Goal: Obtain resource: Download file/media

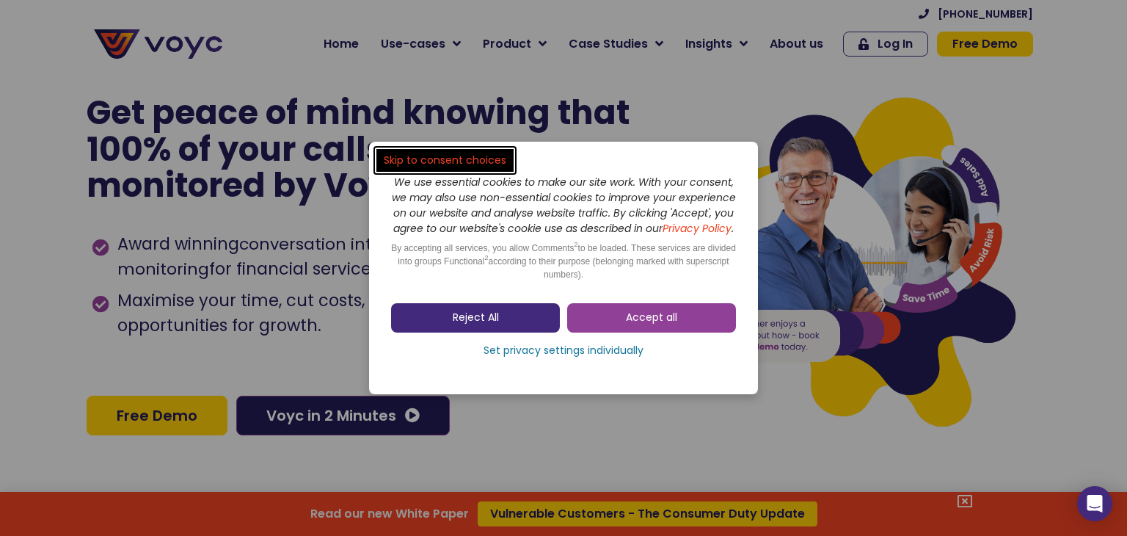
click at [486, 323] on span "Reject All" at bounding box center [476, 317] width 46 height 15
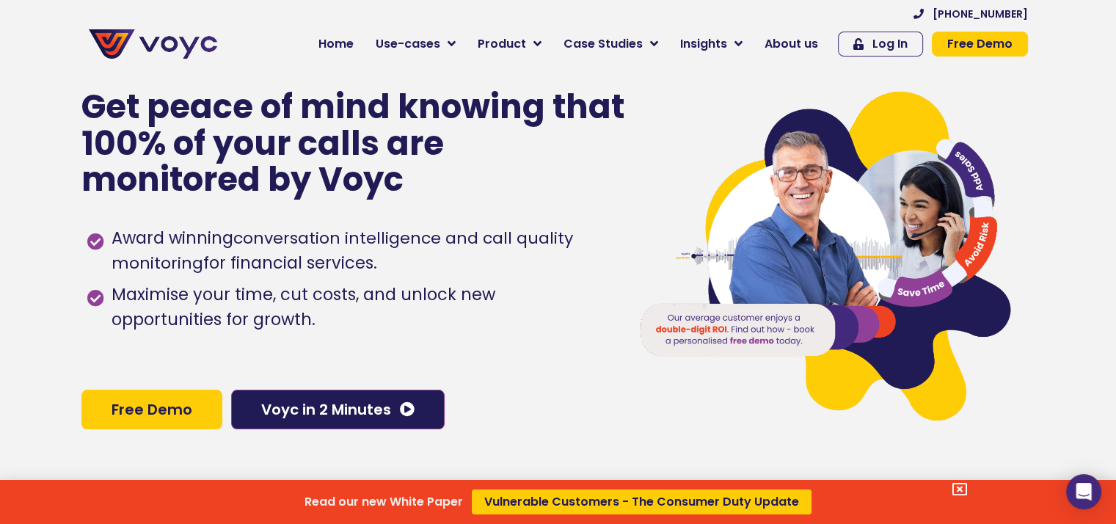
click at [490, 144] on div "Read our new White Paper Vulnerable Customers - The Consumer Duty Update" at bounding box center [558, 262] width 1116 height 524
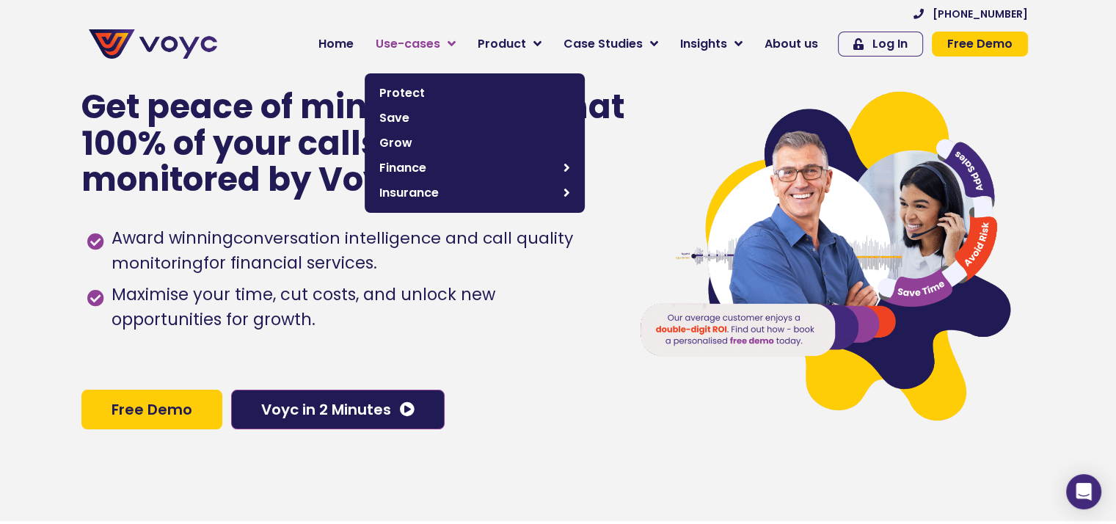
click at [434, 48] on span "Use-cases" at bounding box center [408, 44] width 65 height 18
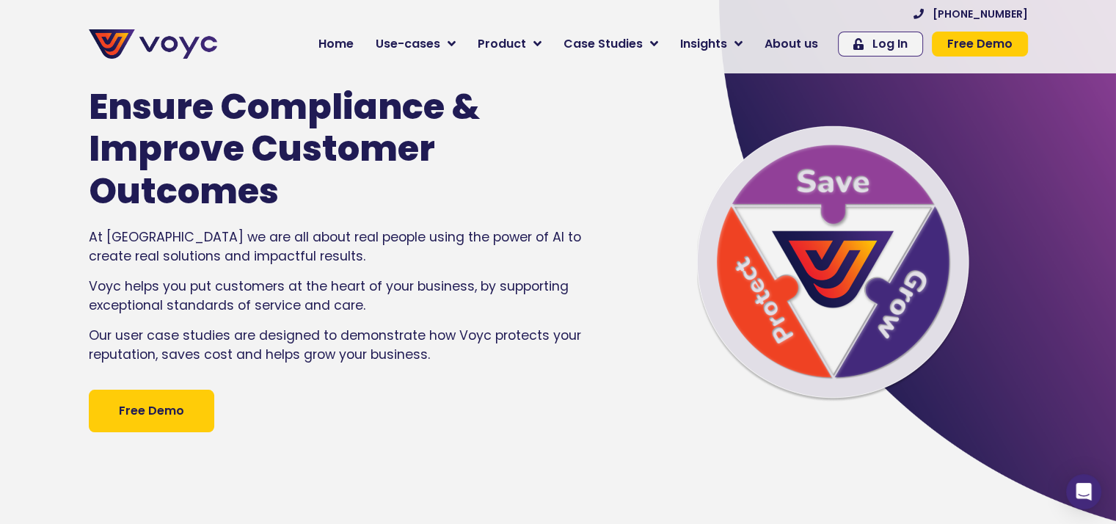
click at [376, 233] on p "At Voyc we are all about real people using the power of AI to create real solut…" at bounding box center [340, 246] width 502 height 39
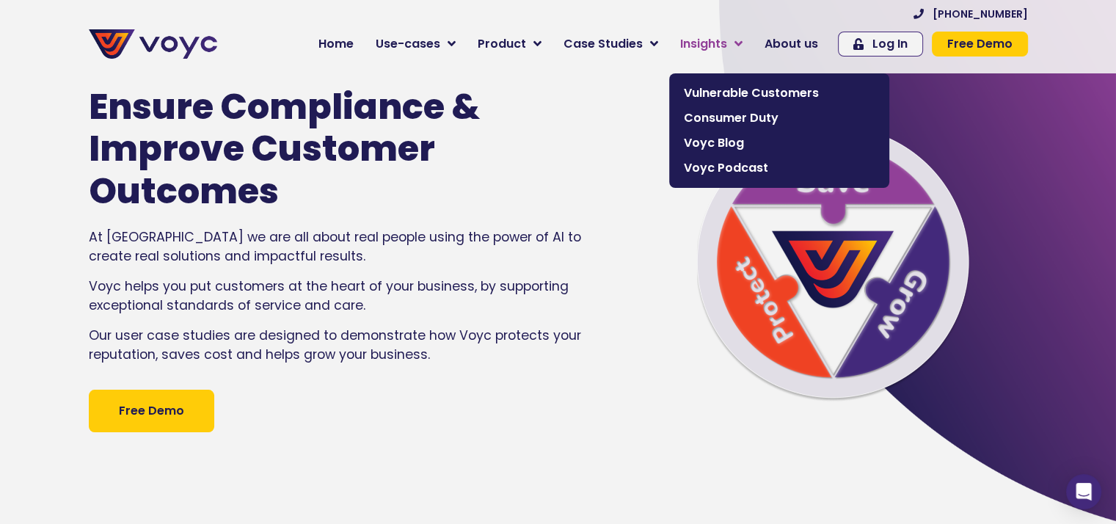
click at [703, 51] on span "Insights" at bounding box center [703, 44] width 47 height 18
click at [728, 95] on span "Vulnerable Customers" at bounding box center [779, 93] width 191 height 18
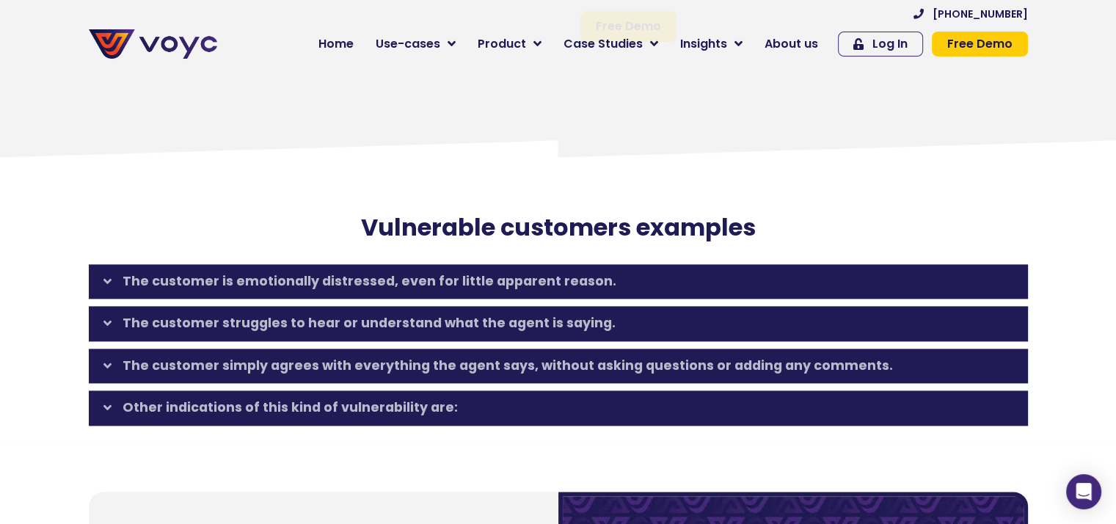
scroll to position [1907, 0]
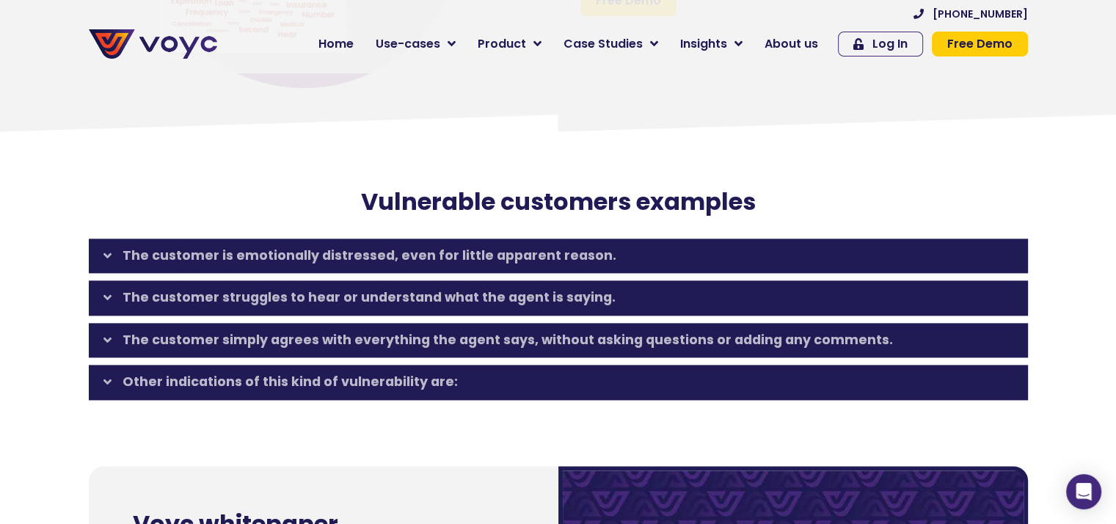
click at [428, 264] on link "The customer is emotionally distressed, even for little apparent reason." at bounding box center [370, 255] width 494 height 18
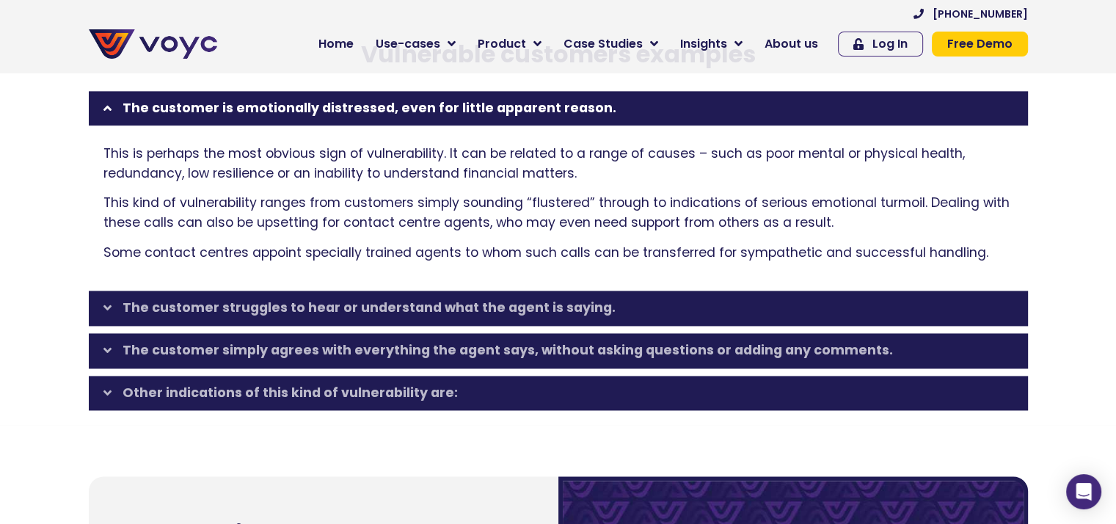
scroll to position [2054, 0]
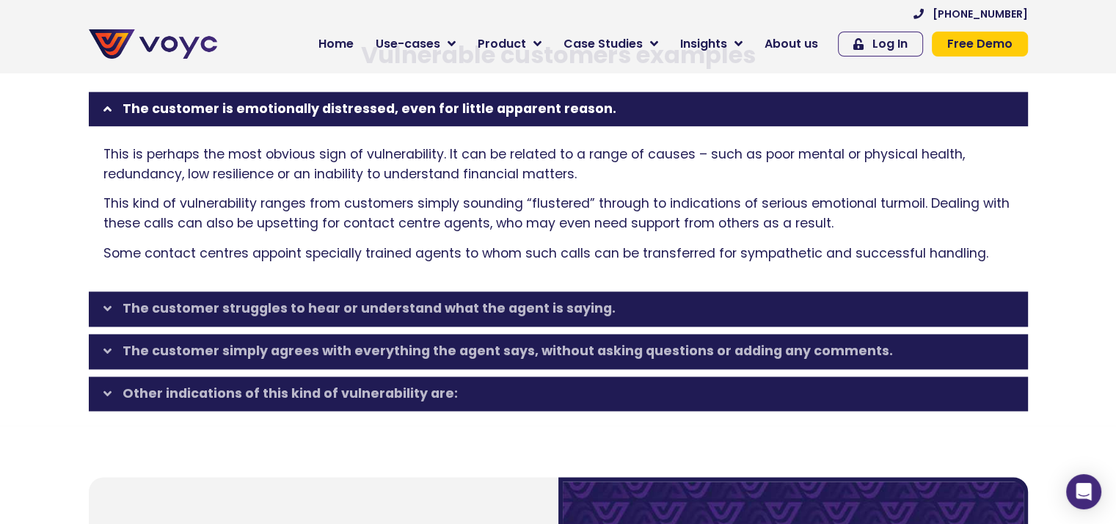
click at [555, 317] on link "The customer struggles to hear or understand what the agent is saying." at bounding box center [369, 308] width 493 height 18
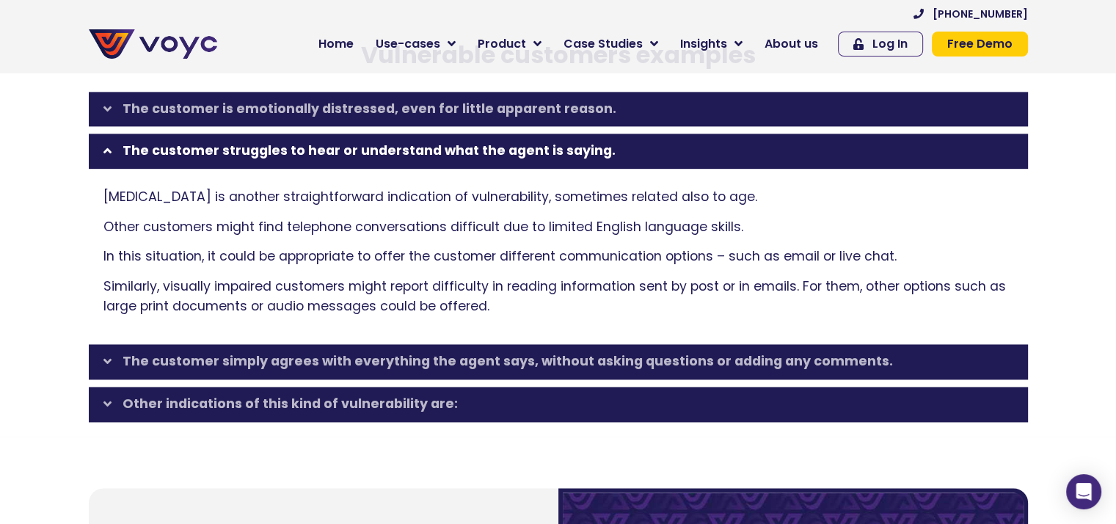
click at [547, 370] on link "The customer simply agrees with everything the agent says, without asking quest…" at bounding box center [508, 361] width 770 height 18
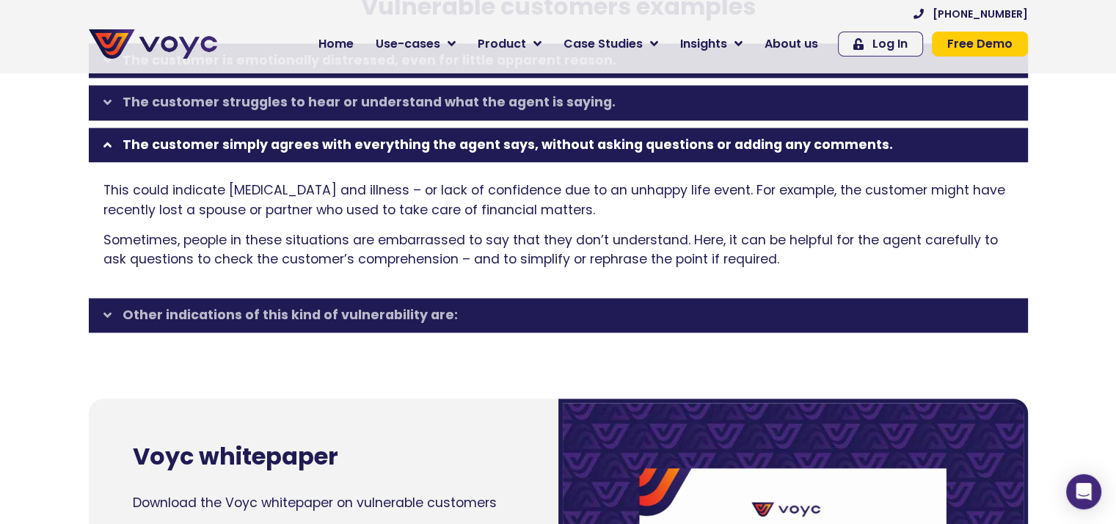
scroll to position [2127, 0]
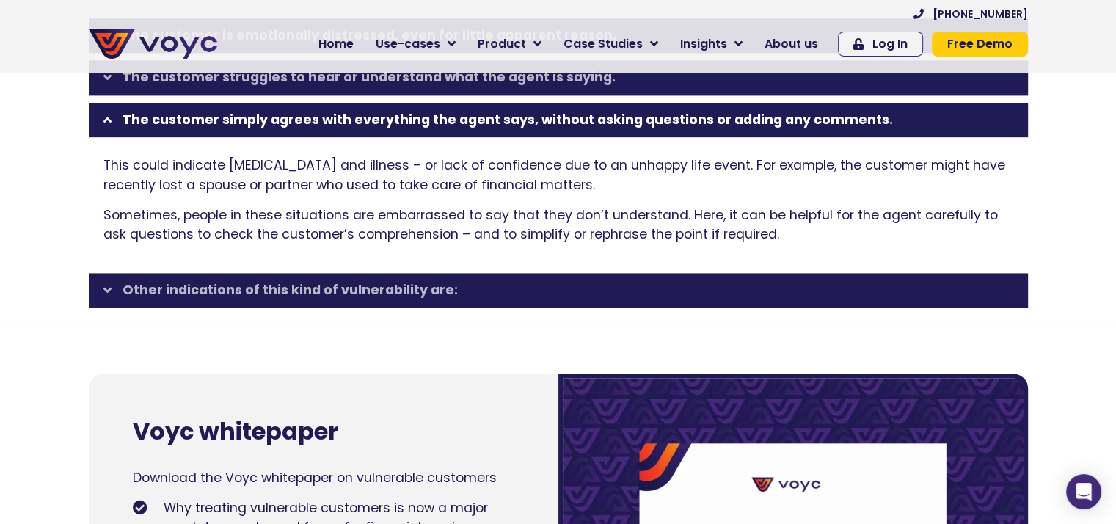
click at [398, 294] on div "Other indications of this kind of vulnerability are:" at bounding box center [558, 290] width 939 height 35
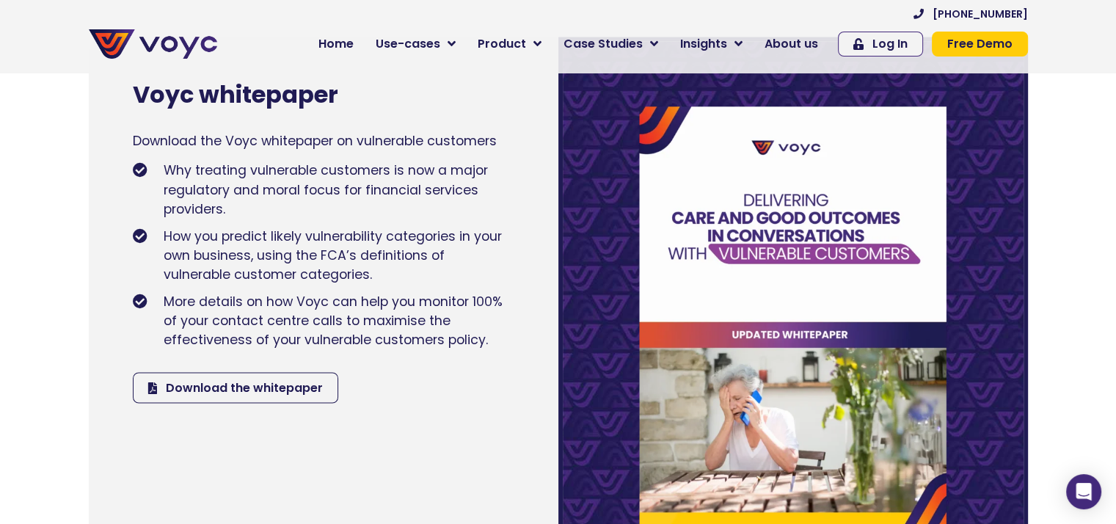
scroll to position [2421, 0]
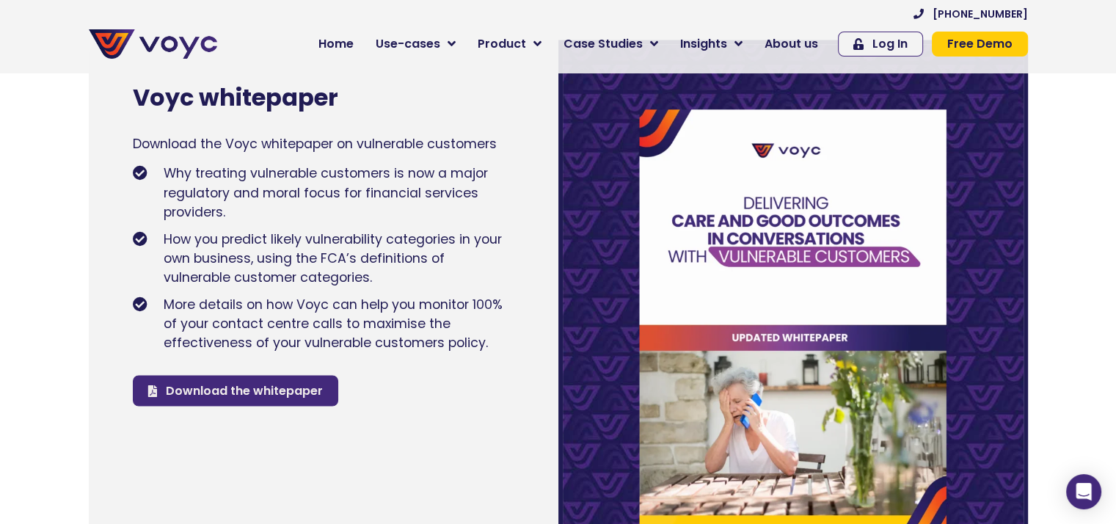
click at [210, 399] on span "Download the whitepaper" at bounding box center [244, 390] width 157 height 18
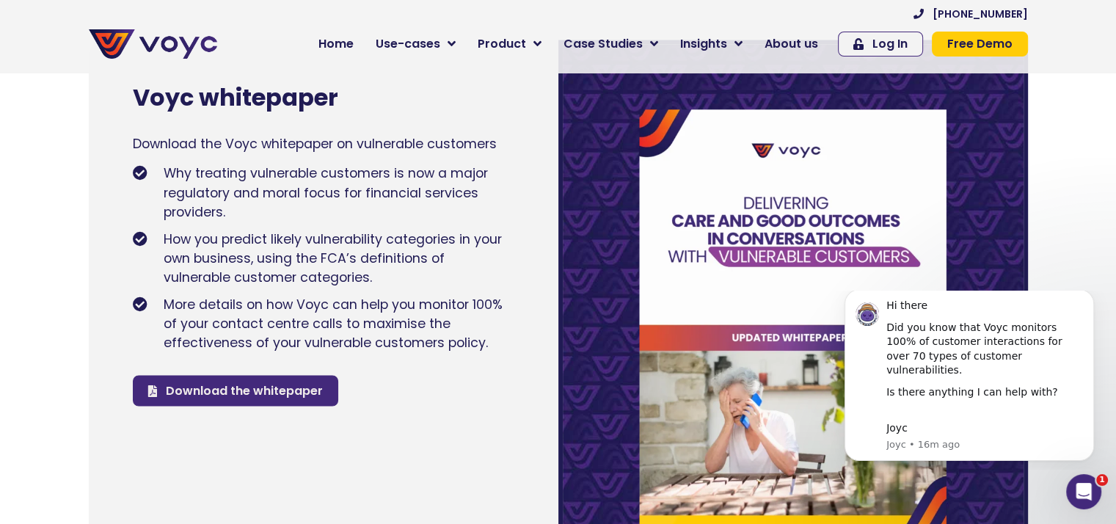
scroll to position [0, 0]
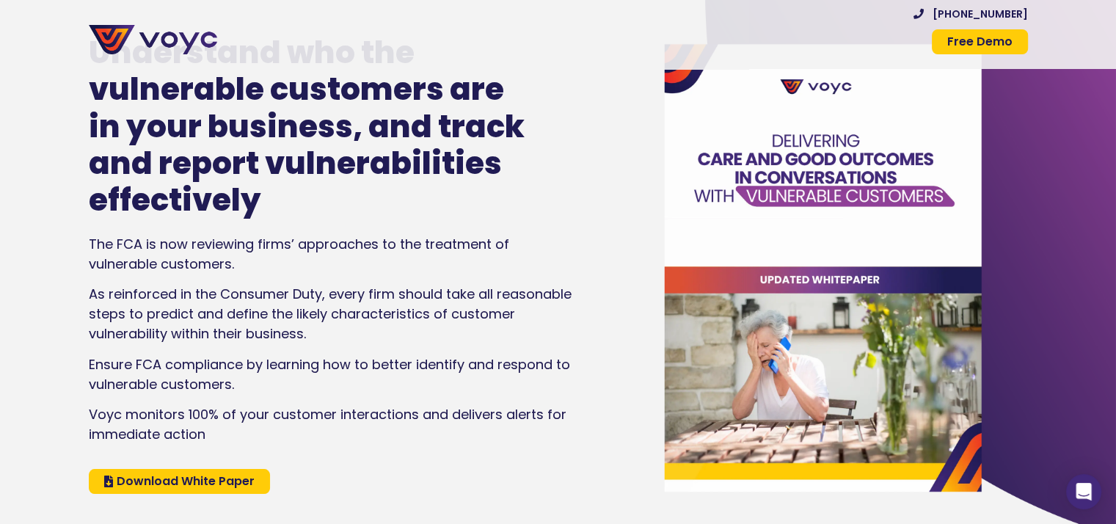
scroll to position [147, 0]
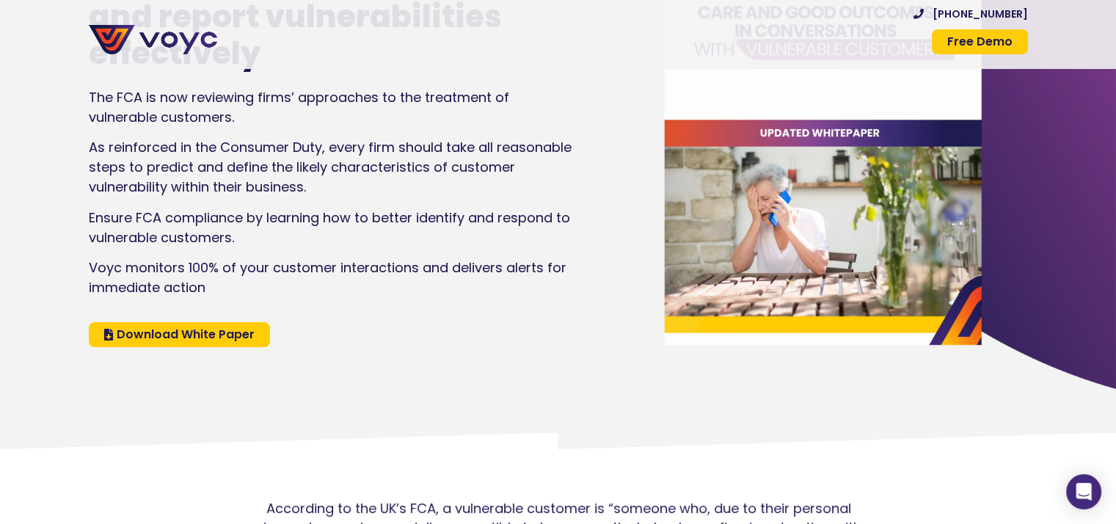
click at [191, 335] on span "Download White Paper" at bounding box center [186, 335] width 138 height 12
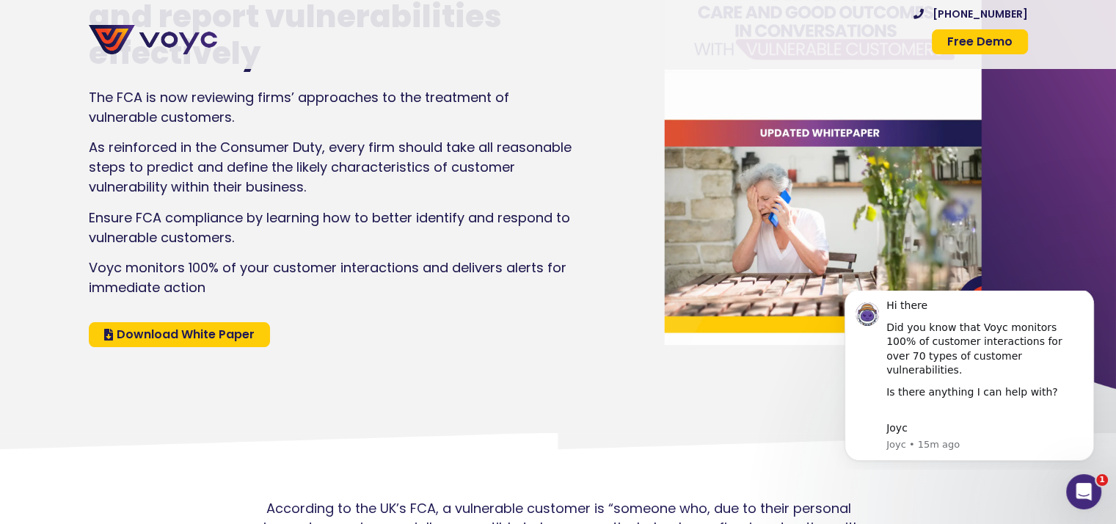
scroll to position [0, 0]
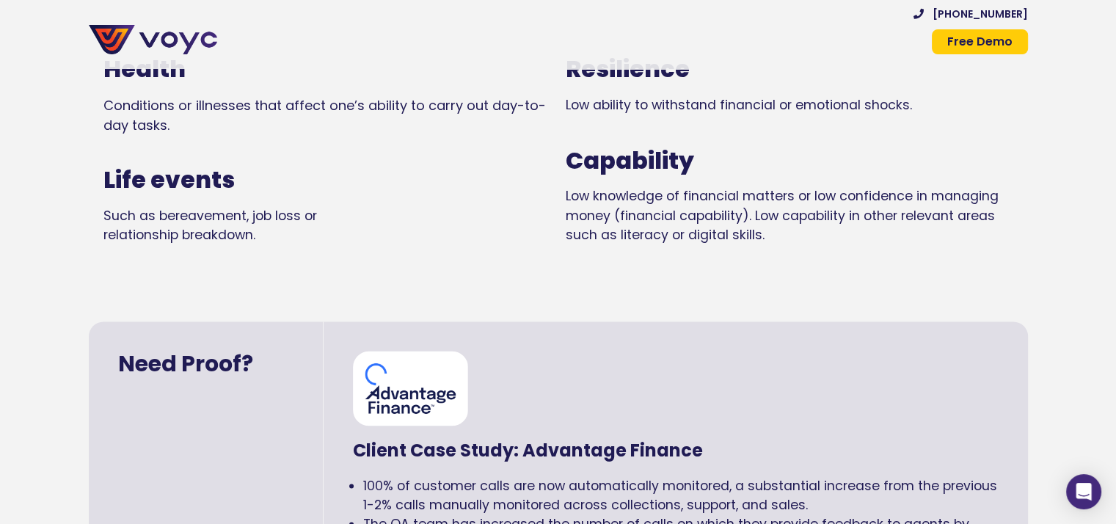
scroll to position [2005, 0]
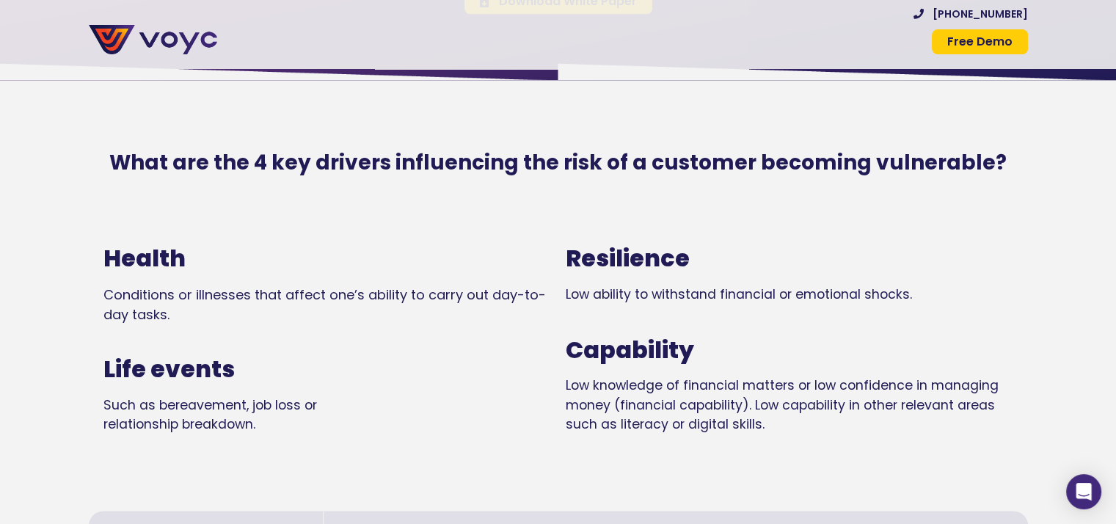
click at [1006, 51] on link "Free Demo" at bounding box center [980, 41] width 96 height 25
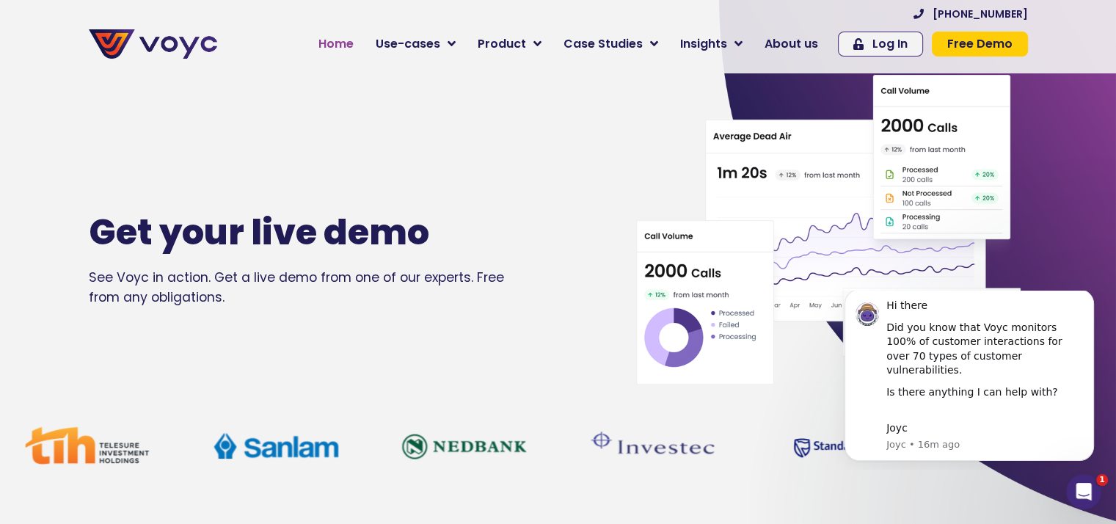
click at [344, 47] on span "Home" at bounding box center [335, 44] width 35 height 18
